Goal: Information Seeking & Learning: Learn about a topic

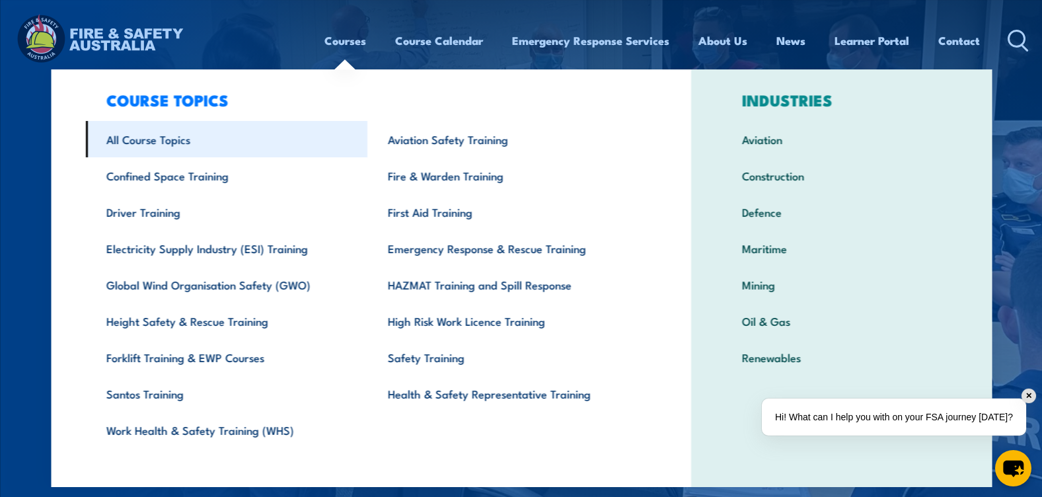
scroll to position [32, 0]
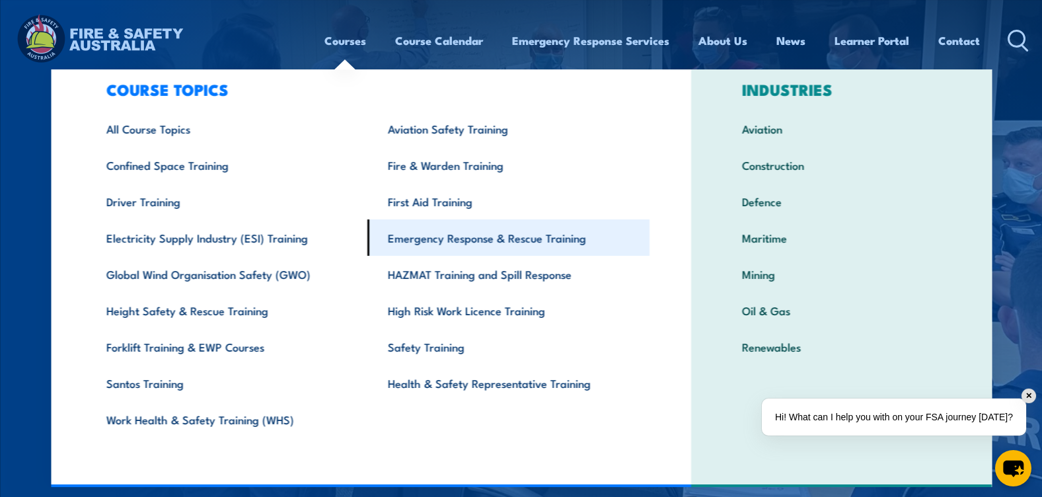
click at [479, 243] on link "Emergency Response & Rescue Training" at bounding box center [508, 237] width 282 height 36
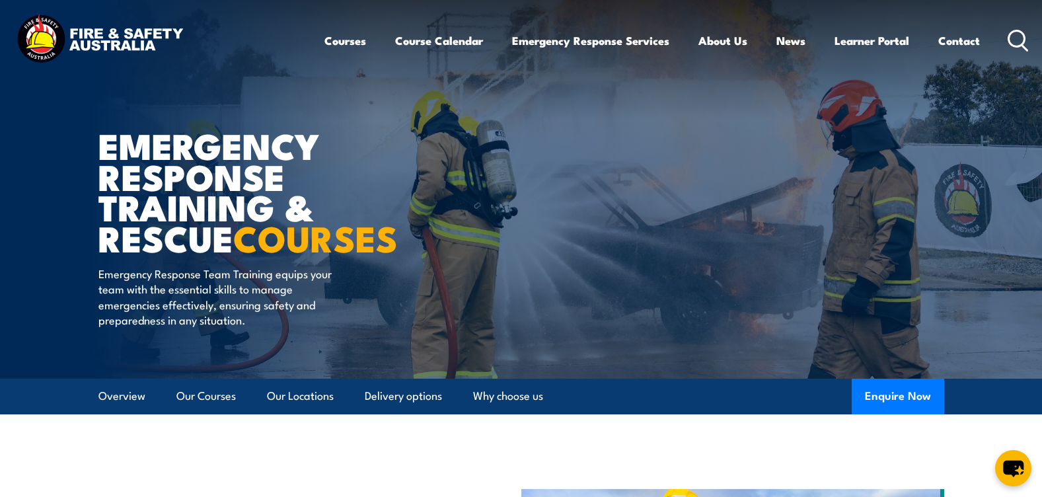
click at [1016, 40] on icon at bounding box center [1018, 41] width 21 height 22
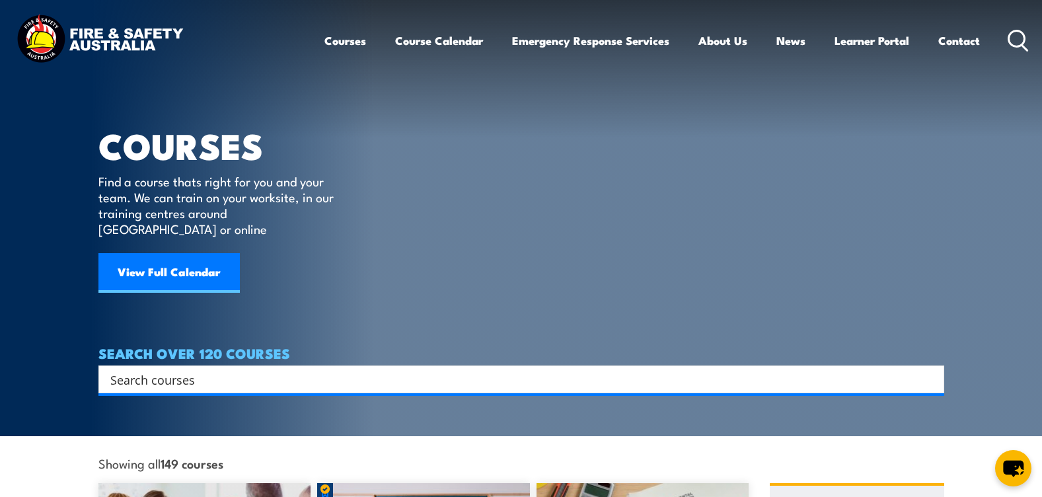
click at [342, 369] on input "Search input" at bounding box center [512, 379] width 805 height 20
type input "aimms"
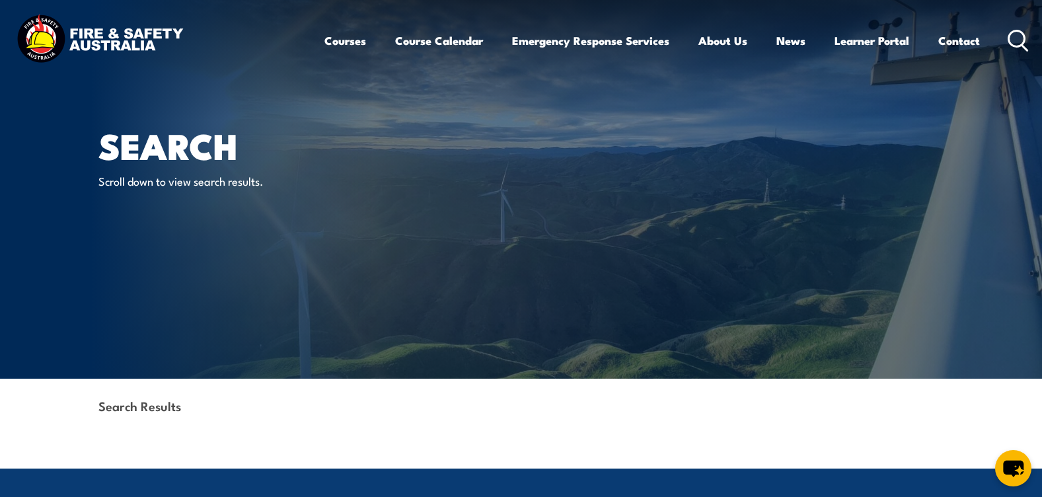
click at [1016, 33] on icon at bounding box center [1018, 41] width 21 height 22
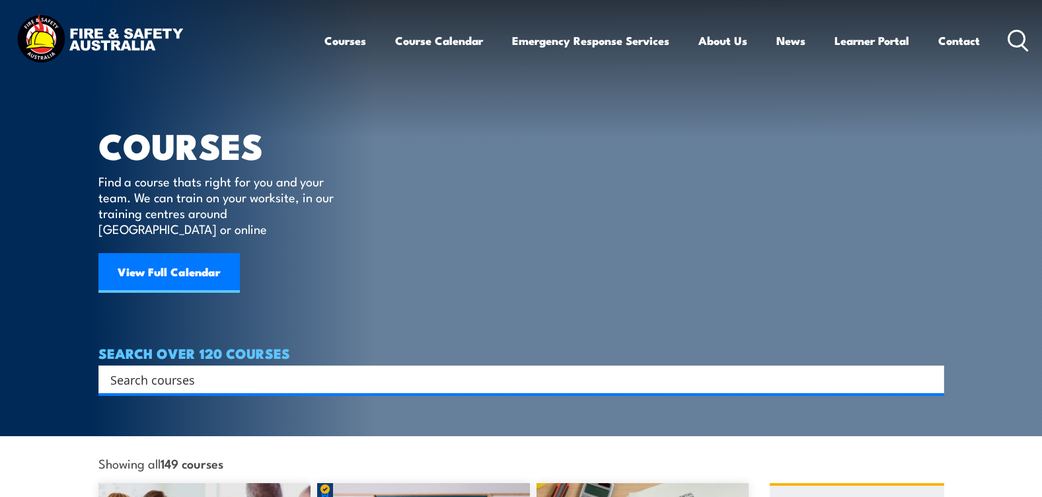
click at [243, 369] on input "Search input" at bounding box center [512, 379] width 805 height 20
type input "aiims"
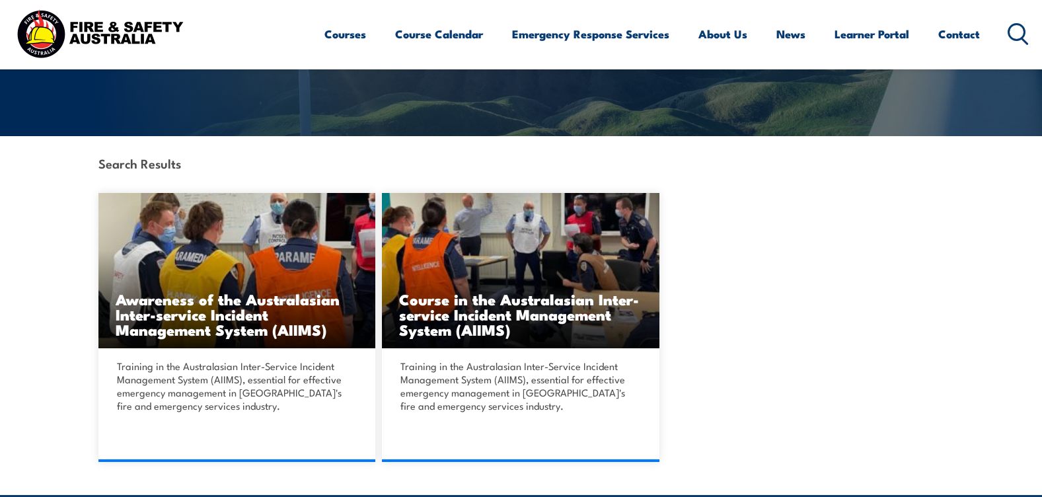
scroll to position [330, 0]
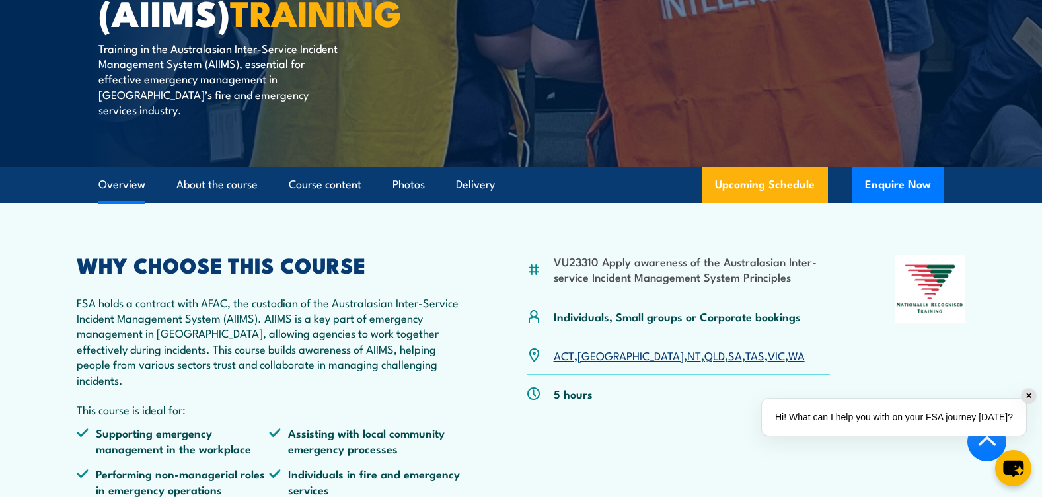
scroll to position [396, 0]
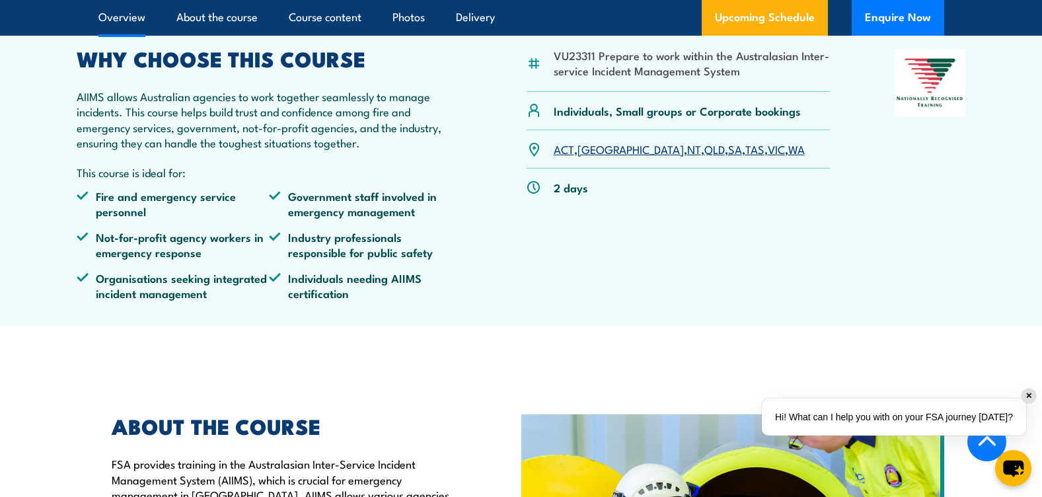
scroll to position [595, 0]
